Goal: Use online tool/utility: Utilize a website feature to perform a specific function

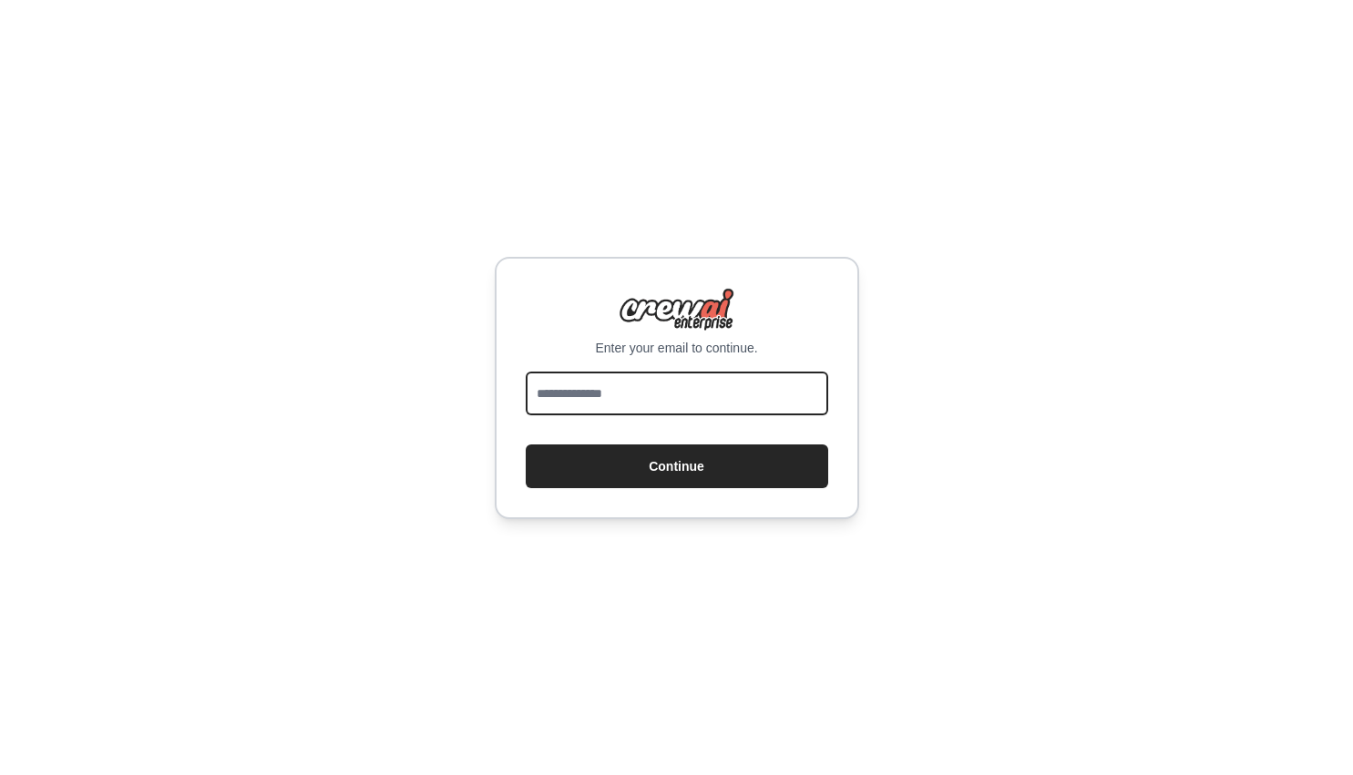
click at [658, 401] on input "email" at bounding box center [677, 394] width 302 height 44
type input "**********"
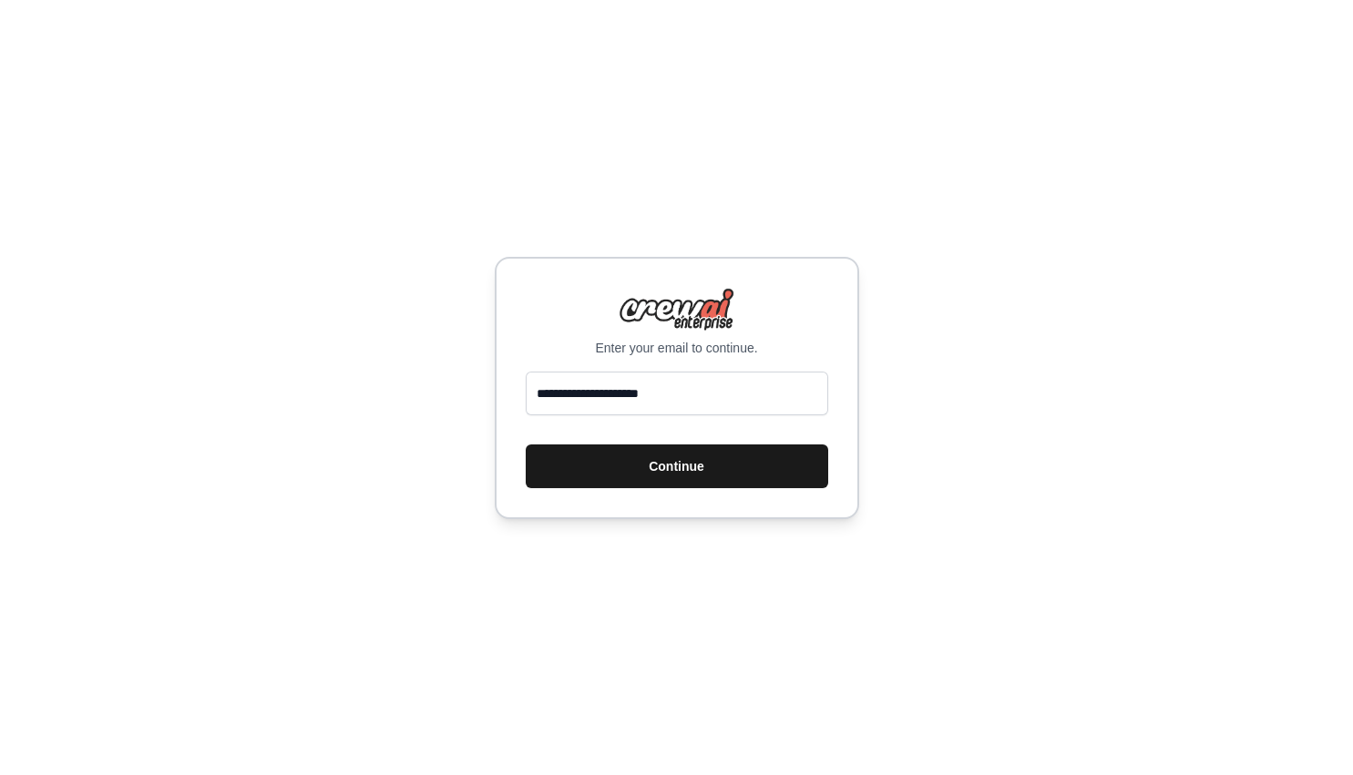
click at [657, 464] on button "Continue" at bounding box center [677, 467] width 302 height 44
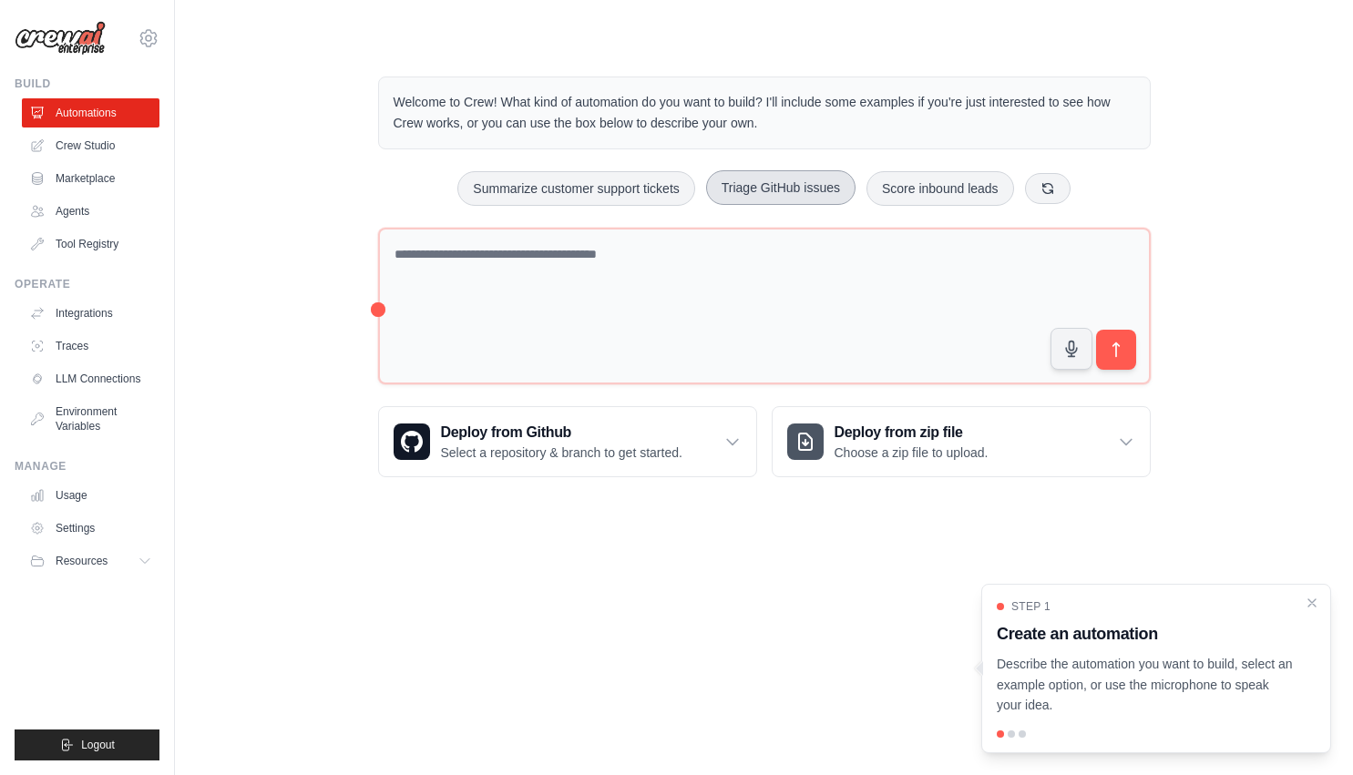
click at [763, 194] on button "Triage GitHub issues" at bounding box center [780, 187] width 149 height 35
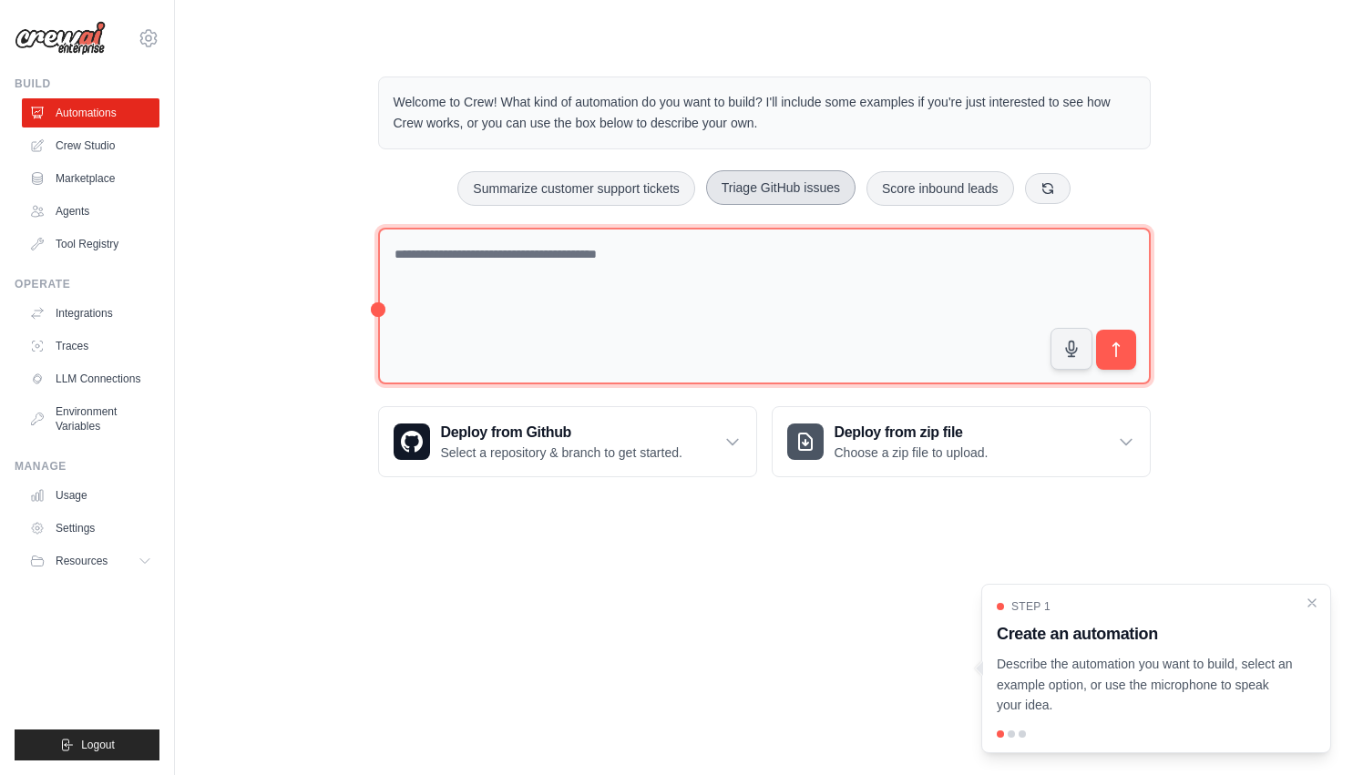
type textarea "**********"
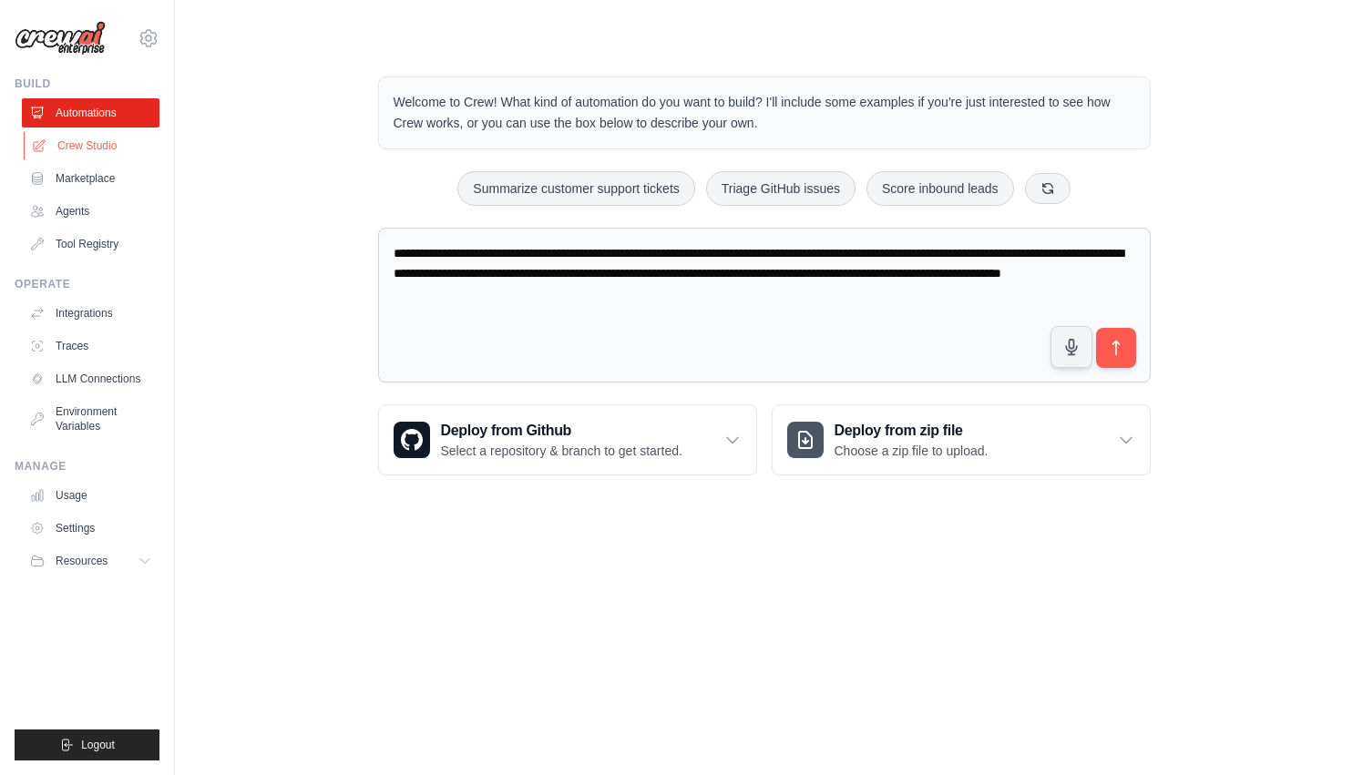
click at [113, 147] on link "Crew Studio" at bounding box center [93, 145] width 138 height 29
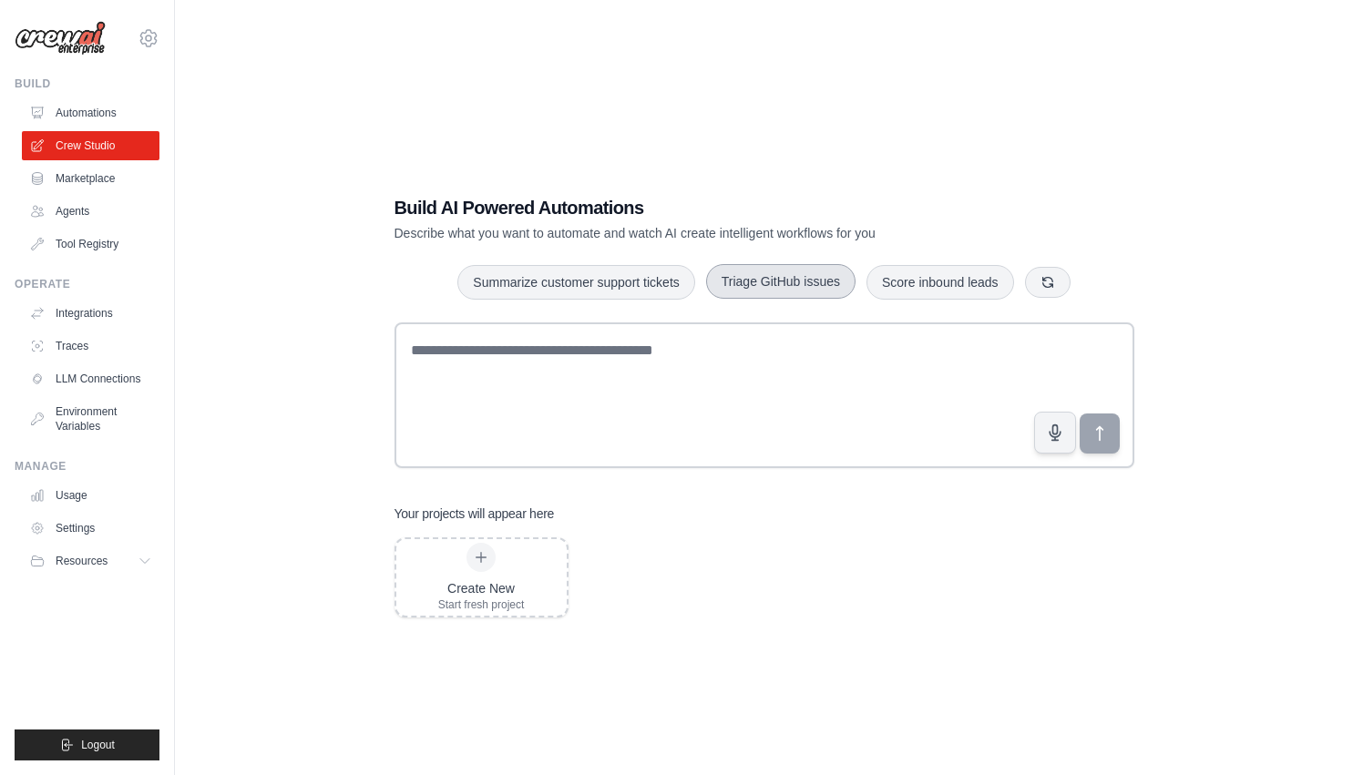
click at [755, 283] on button "Triage GitHub issues" at bounding box center [780, 281] width 149 height 35
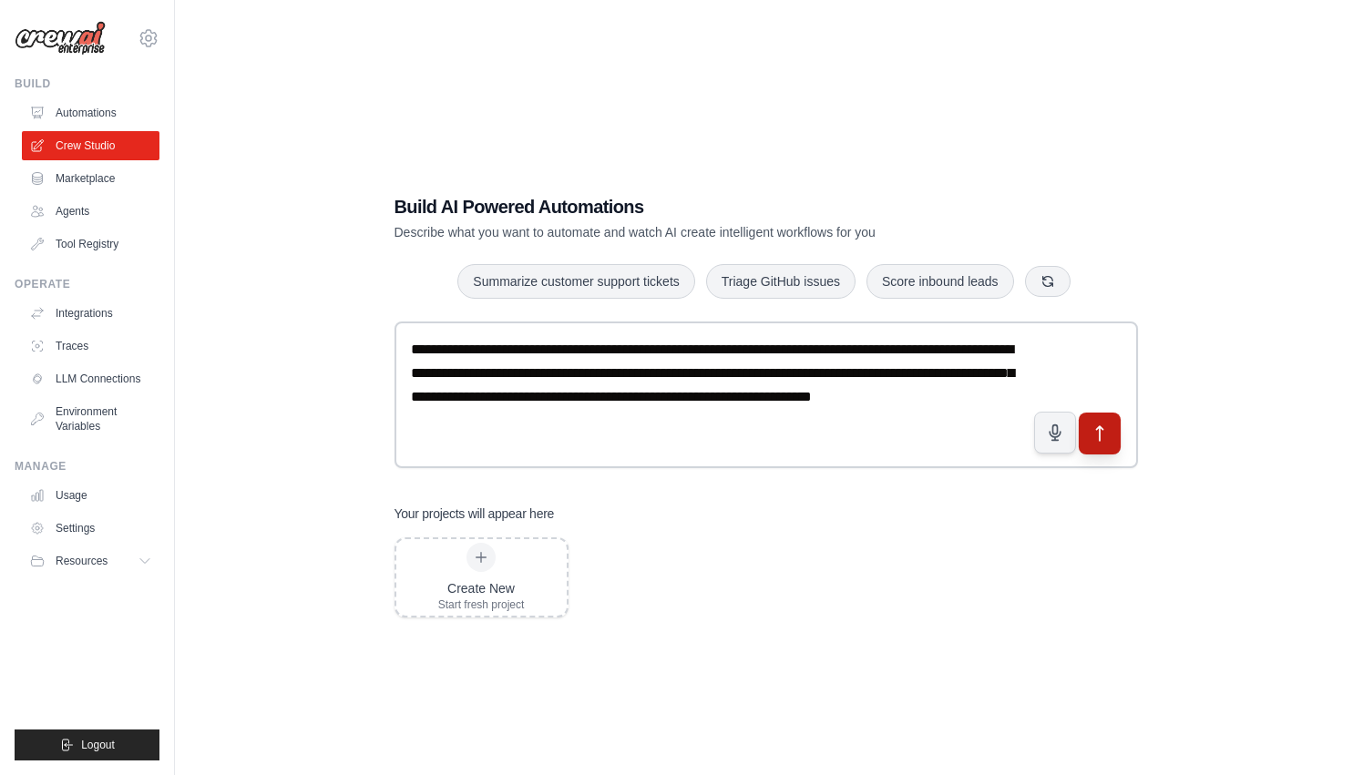
click at [1101, 438] on icon "submit" at bounding box center [1099, 433] width 19 height 19
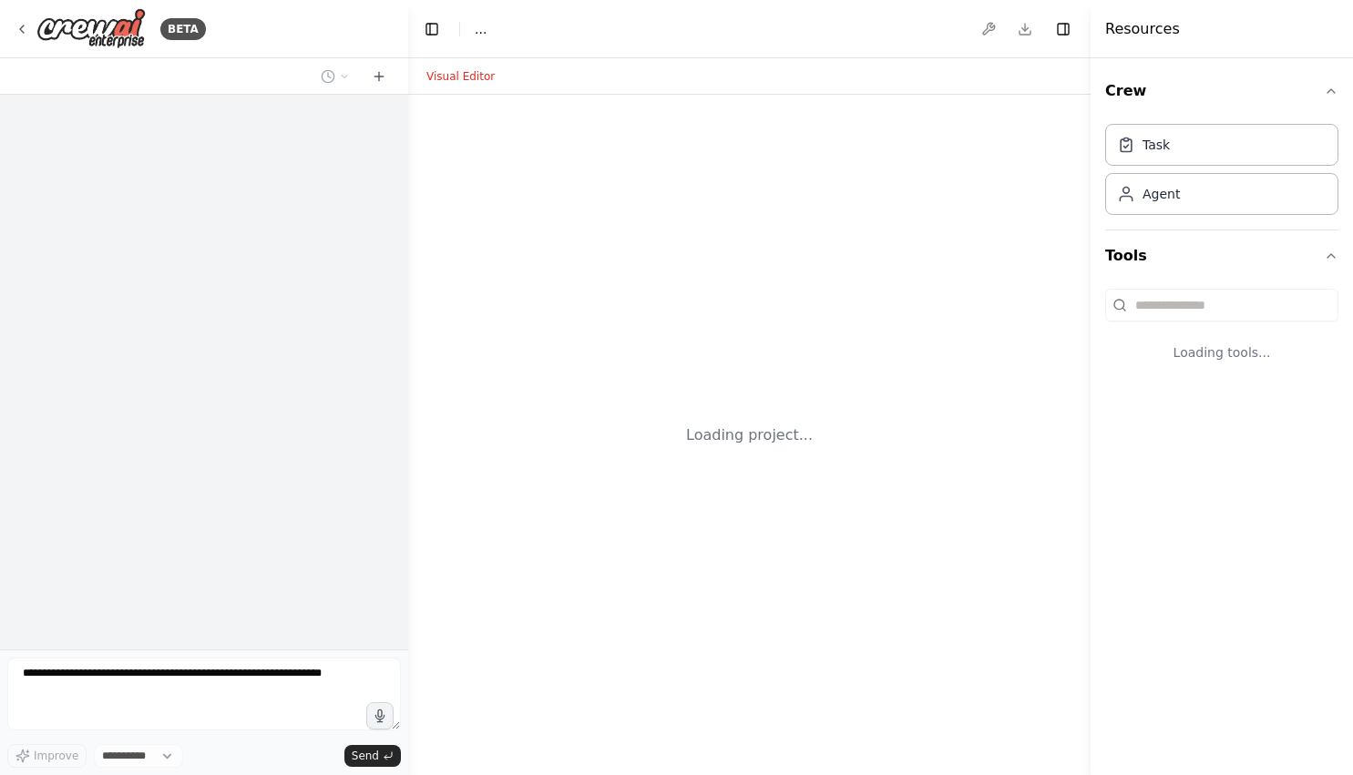
select select "****"
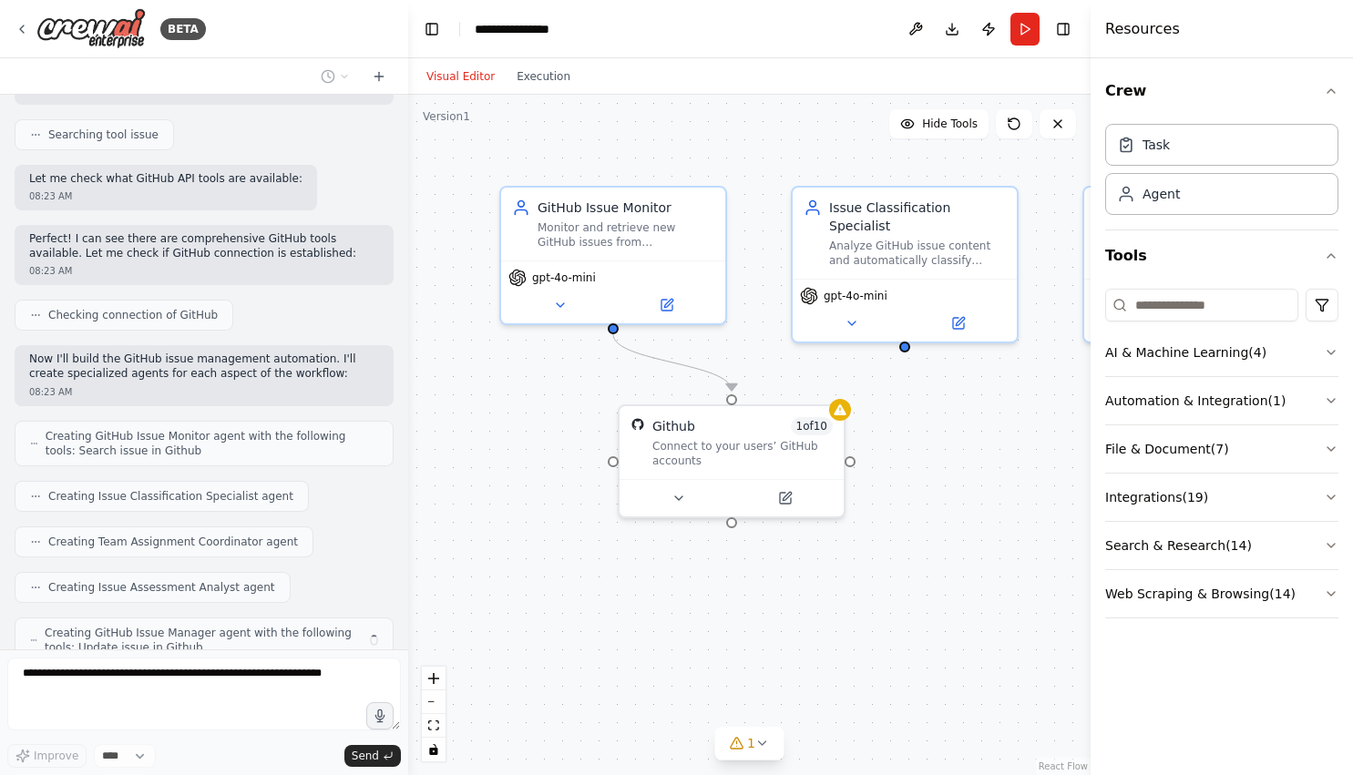
scroll to position [517, 0]
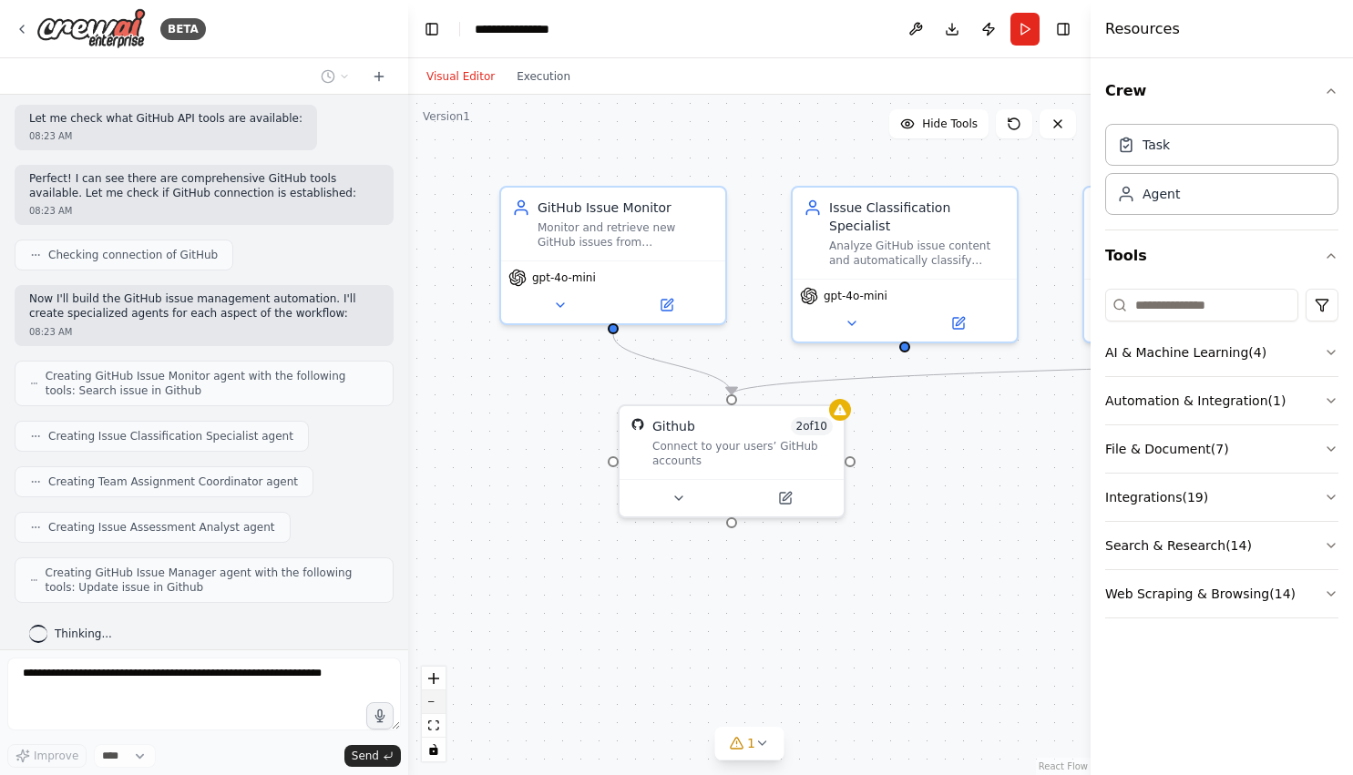
click at [438, 701] on icon "zoom out" at bounding box center [433, 702] width 11 height 2
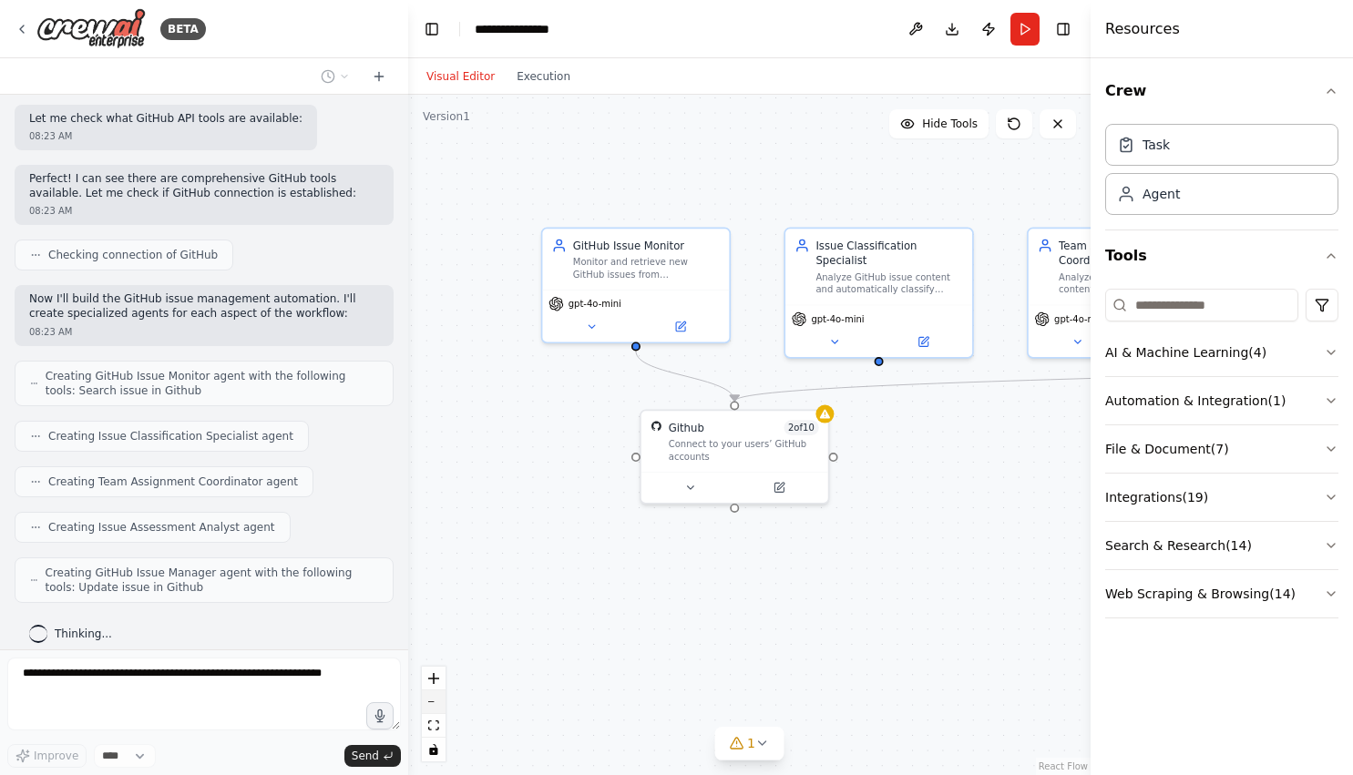
click at [438, 701] on icon "zoom out" at bounding box center [433, 702] width 11 height 2
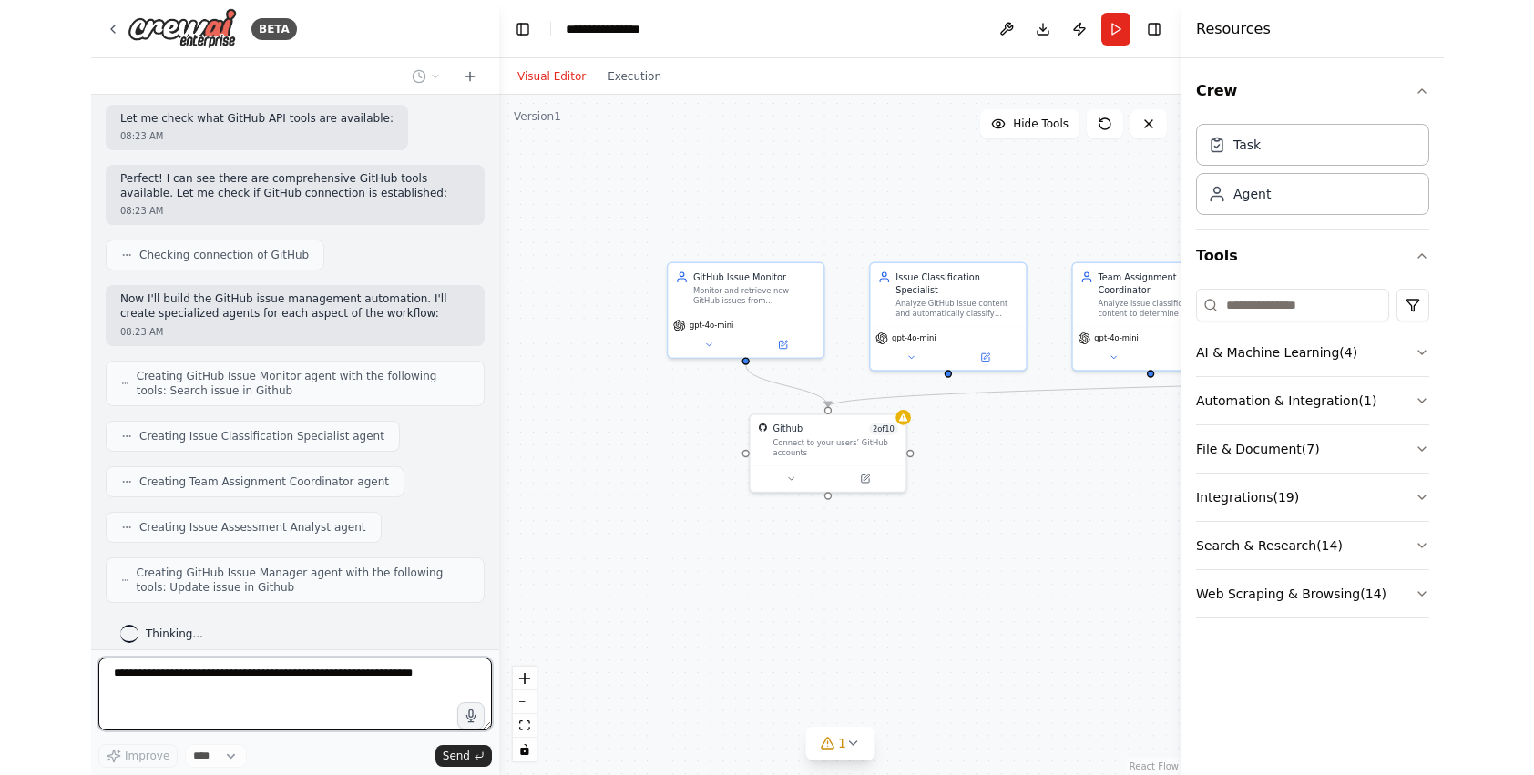
scroll to position [622, 0]
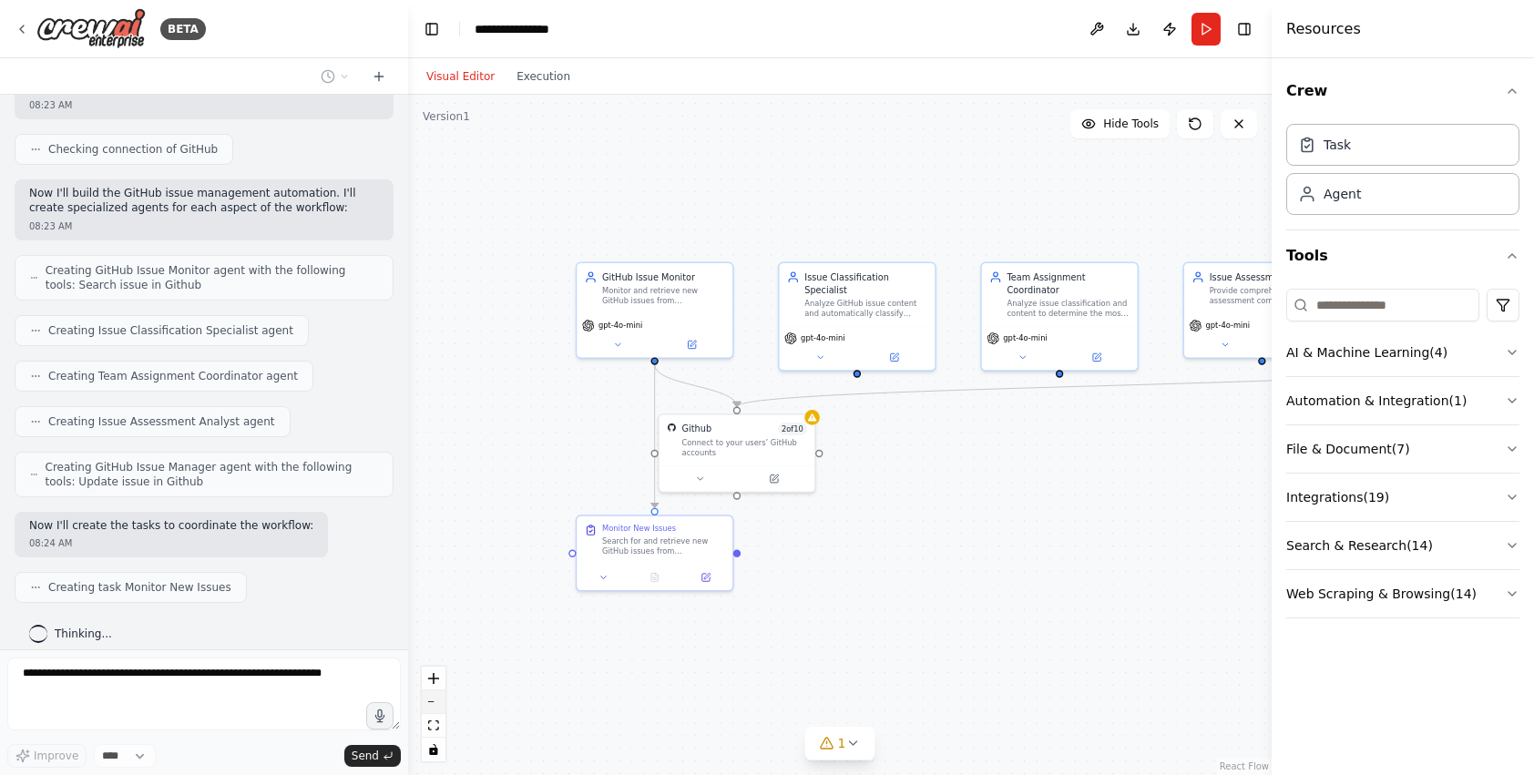
click at [435, 705] on button "zoom out" at bounding box center [434, 703] width 24 height 24
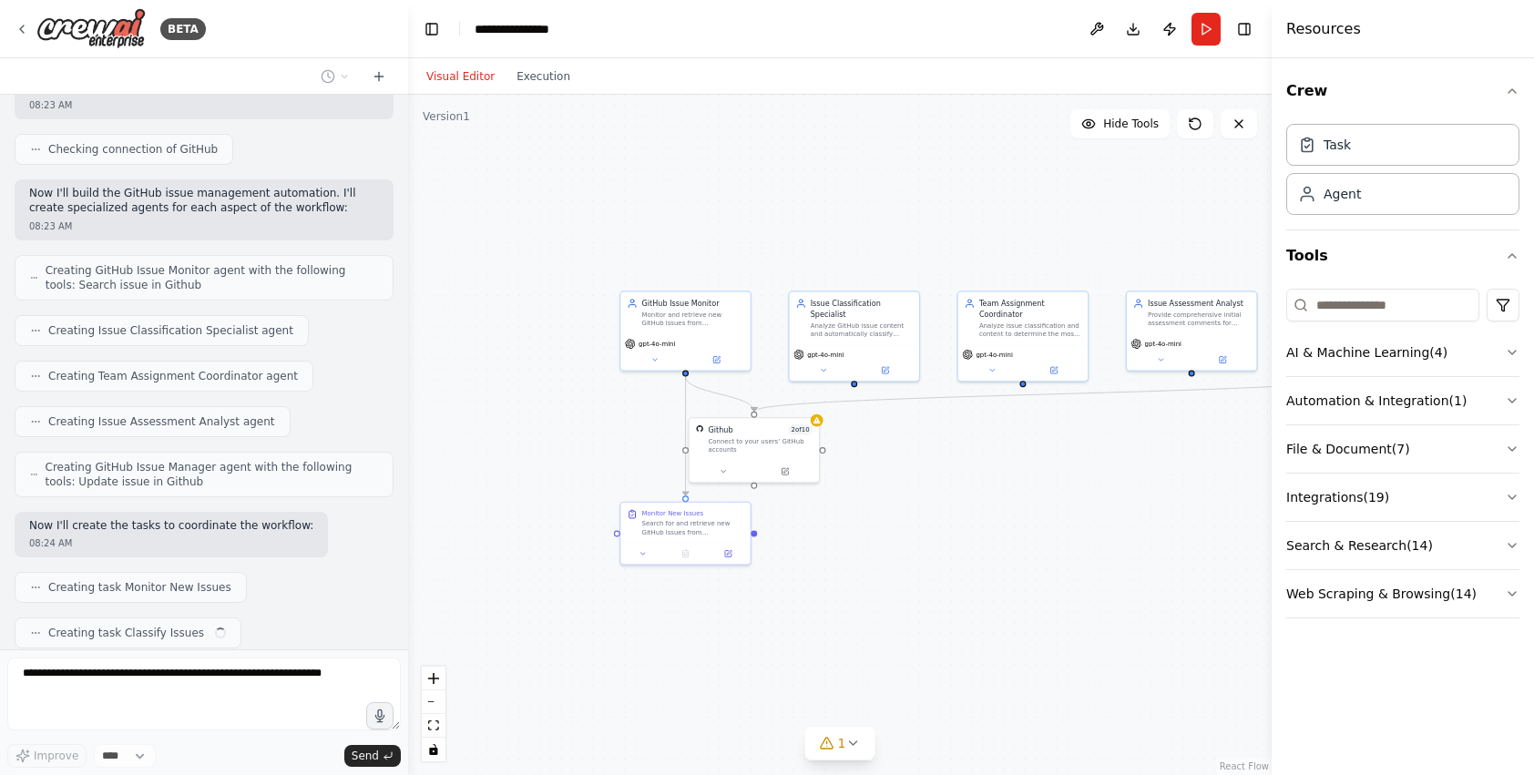
scroll to position [668, 0]
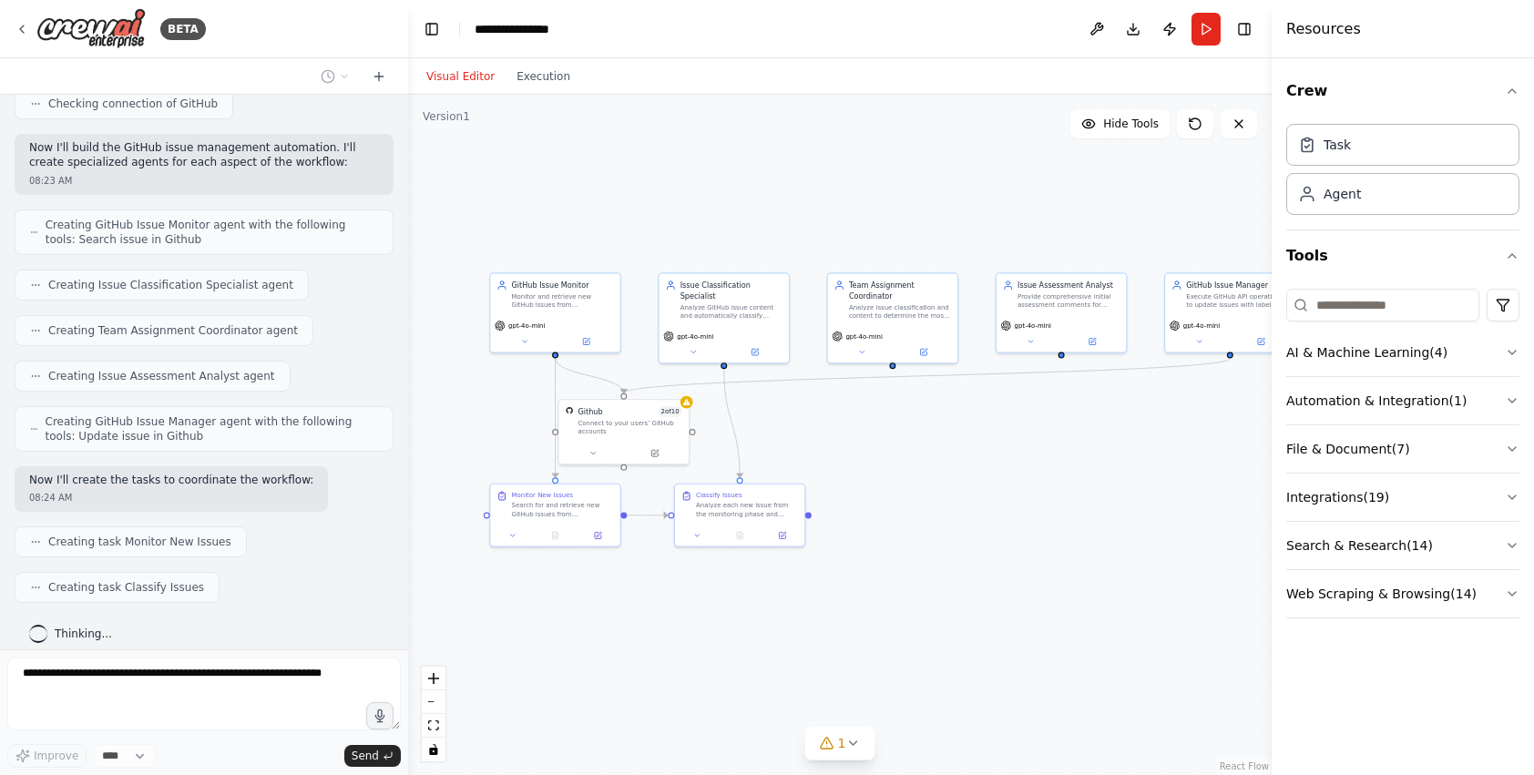
drag, startPoint x: 916, startPoint y: 623, endPoint x: 781, endPoint y: 609, distance: 136.5
click at [786, 605] on div ".deletable-edge-delete-btn { width: 20px; height: 20px; border: 0px solid #ffff…" at bounding box center [840, 435] width 864 height 681
click at [435, 702] on icon "zoom out" at bounding box center [433, 702] width 11 height 2
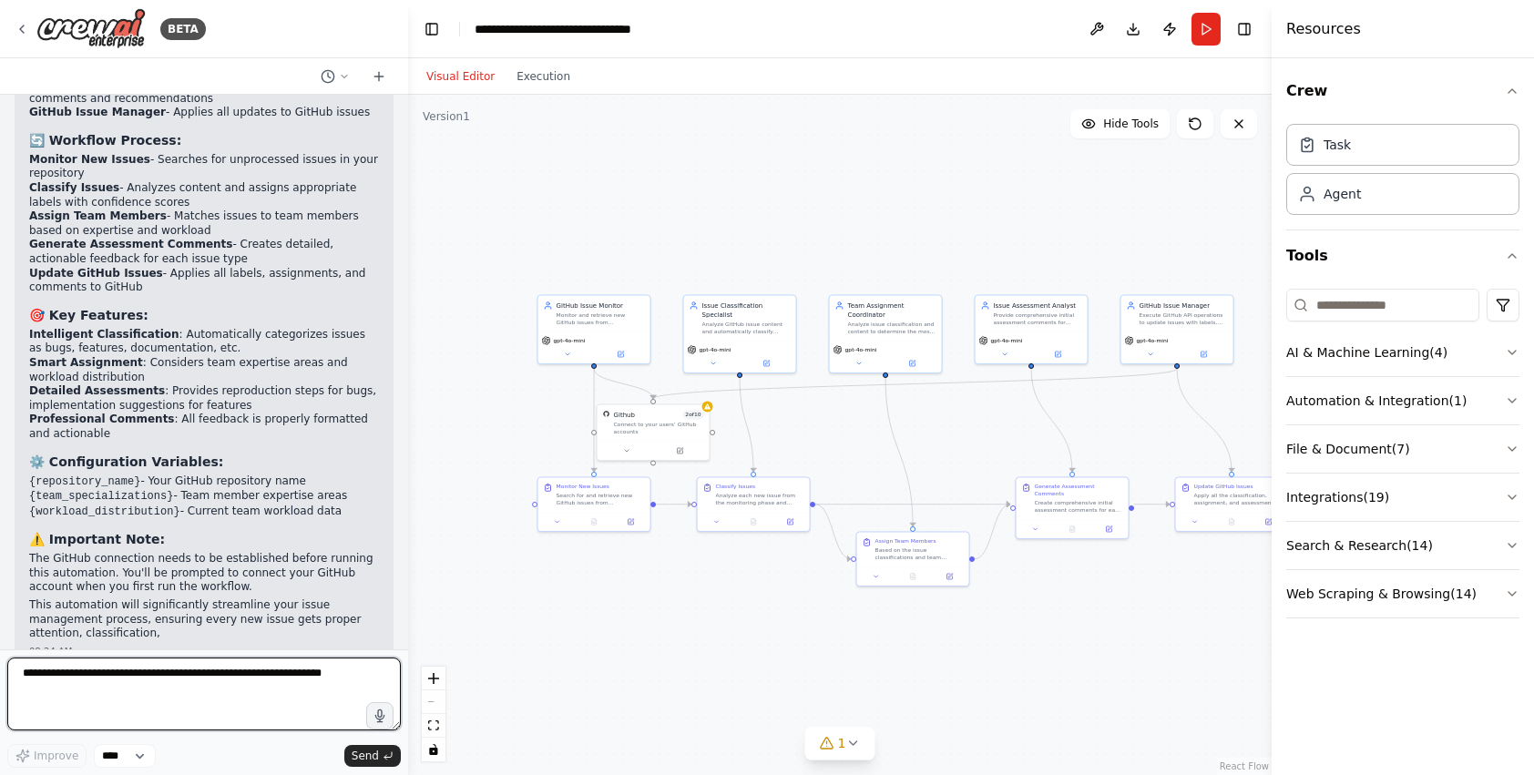
scroll to position [1683, 0]
